Goal: Information Seeking & Learning: Understand process/instructions

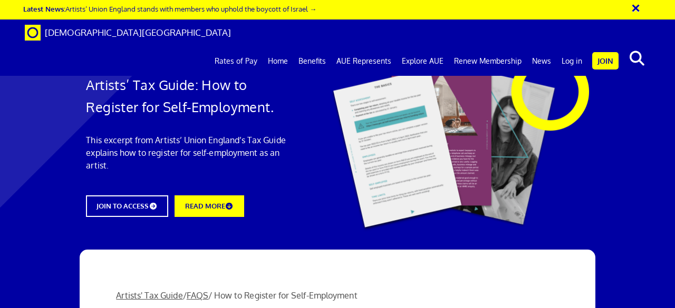
scroll to position [0, 2]
drag, startPoint x: 227, startPoint y: 194, endPoint x: 222, endPoint y: 201, distance: 9.1
click at [222, 201] on div "Artists’ Tax Guide: How to Register for Self-Employment. This excerpt from Arti…" at bounding box center [186, 140] width 216 height 175
click at [222, 201] on link "READ MORE" at bounding box center [209, 206] width 76 height 24
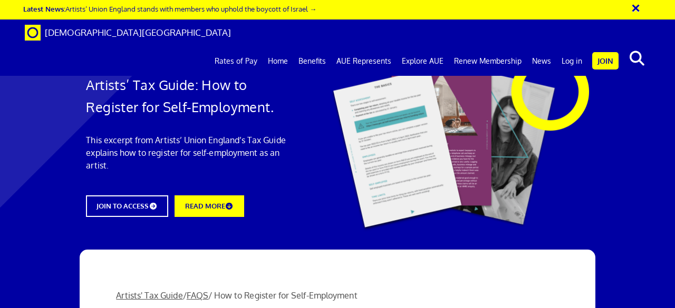
click at [635, 7] on button "×" at bounding box center [643, 6] width 26 height 17
